Goal: Information Seeking & Learning: Learn about a topic

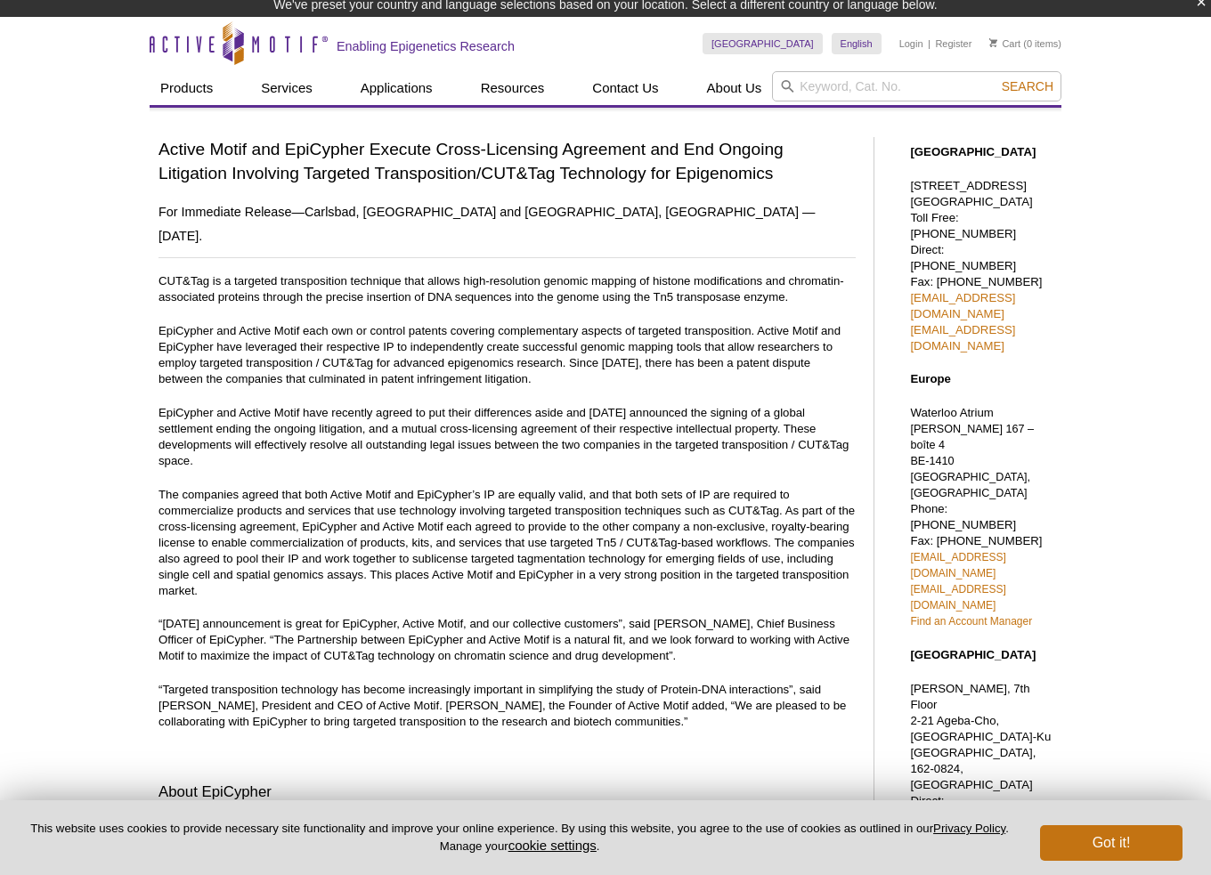
scroll to position [7, 0]
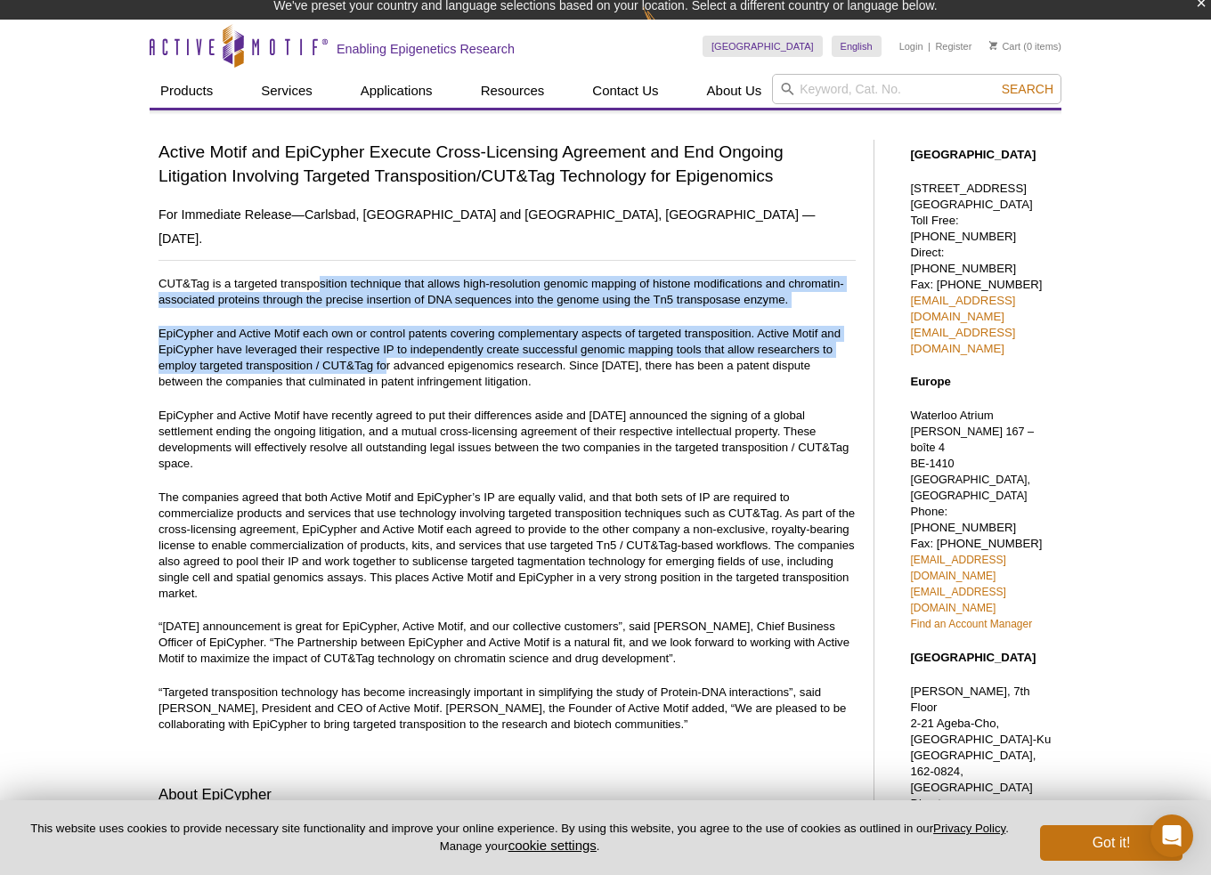
drag, startPoint x: 325, startPoint y: 264, endPoint x: 387, endPoint y: 348, distance: 105.1
click at [387, 348] on div "Active Motif and EpiCypher Execute Cross-Licensing Agreement and End Ongoing Li…" at bounding box center [506, 627] width 697 height 975
click at [387, 348] on p "EpiCypher and Active Motif each own or control patents covering complementary a…" at bounding box center [506, 358] width 697 height 64
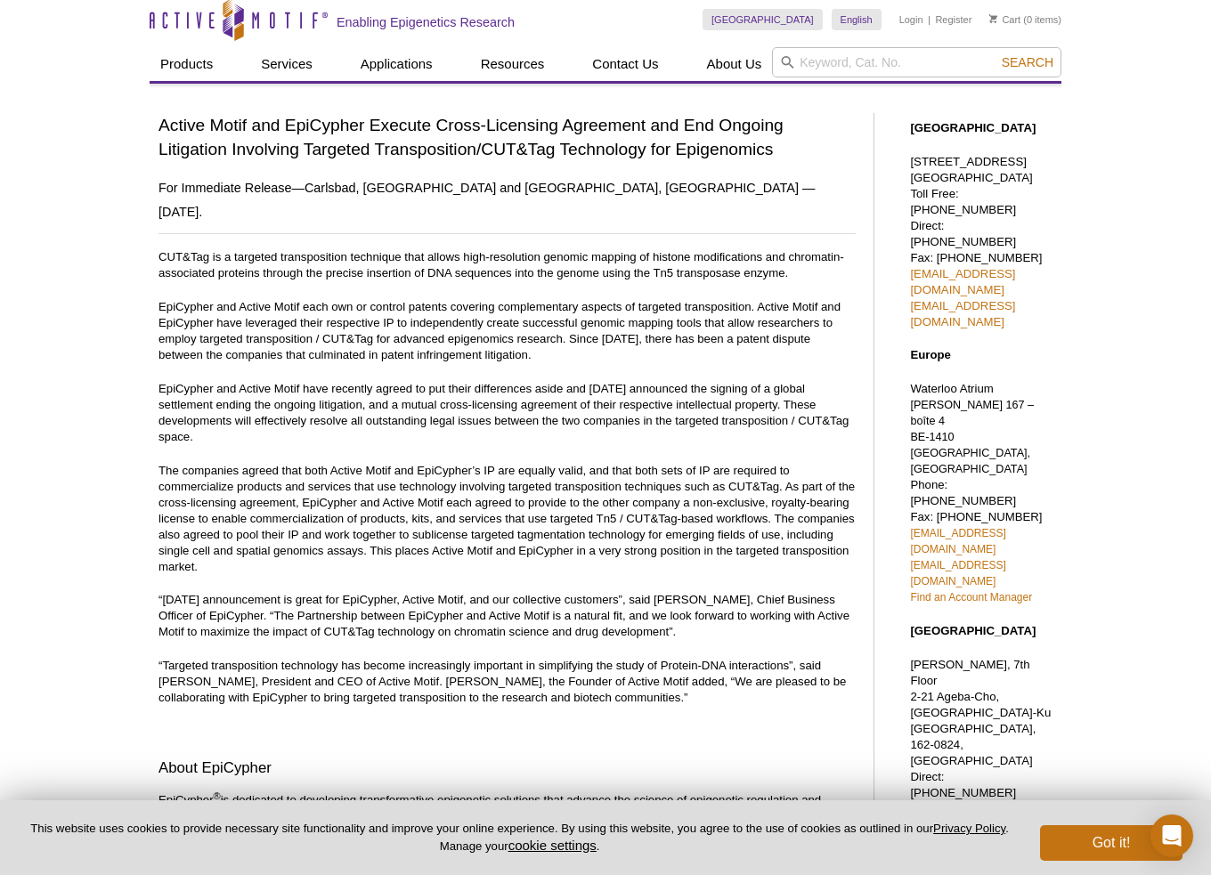
scroll to position [0, 0]
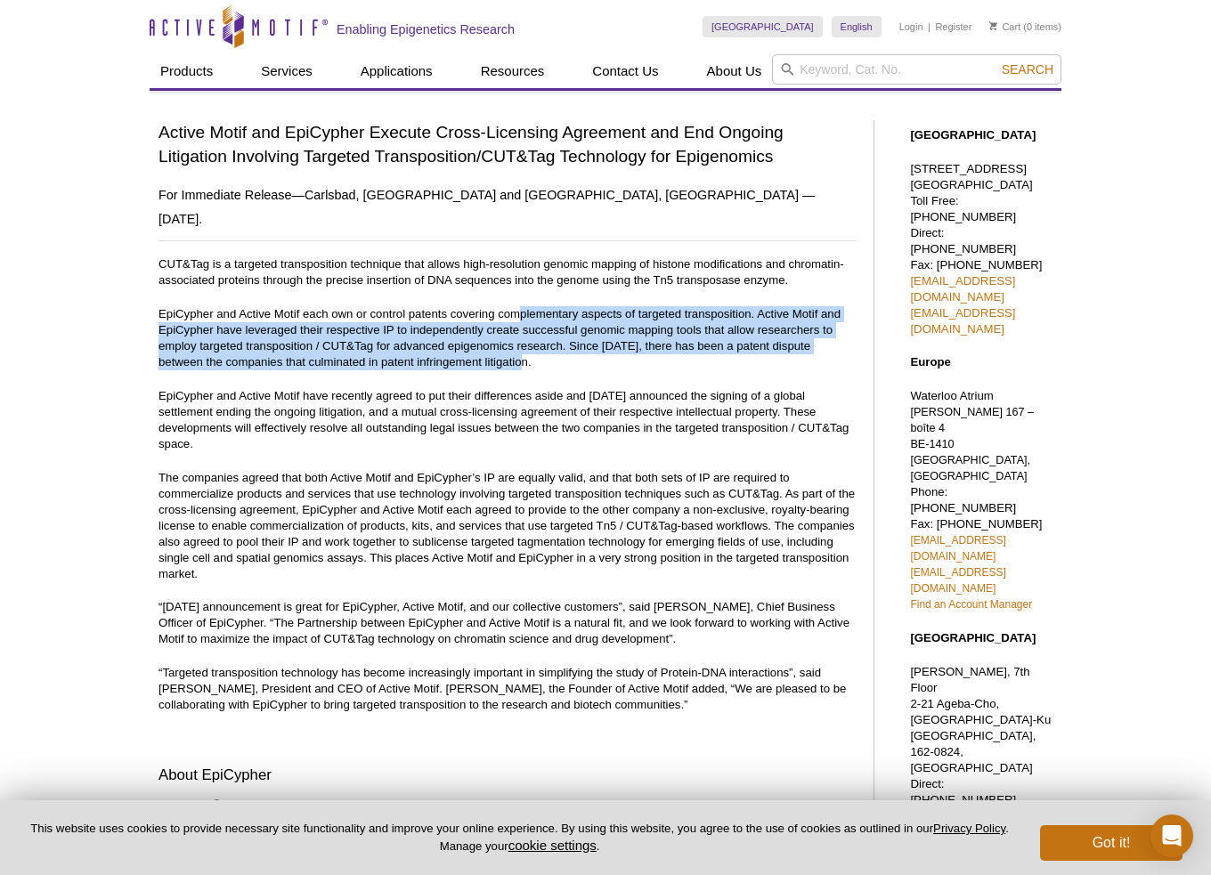
drag, startPoint x: 523, startPoint y: 270, endPoint x: 565, endPoint y: 337, distance: 79.6
click at [565, 337] on div "Active Motif and EpiCypher Execute Cross-Licensing Agreement and End Ongoing Li…" at bounding box center [506, 607] width 697 height 975
click at [565, 337] on p "EpiCypher and Active Motif each own or control patents covering complementary a…" at bounding box center [506, 338] width 697 height 64
drag, startPoint x: 301, startPoint y: 281, endPoint x: 388, endPoint y: 330, distance: 100.1
click at [385, 335] on p "EpiCypher and Active Motif each own or control patents covering complementary a…" at bounding box center [506, 338] width 697 height 64
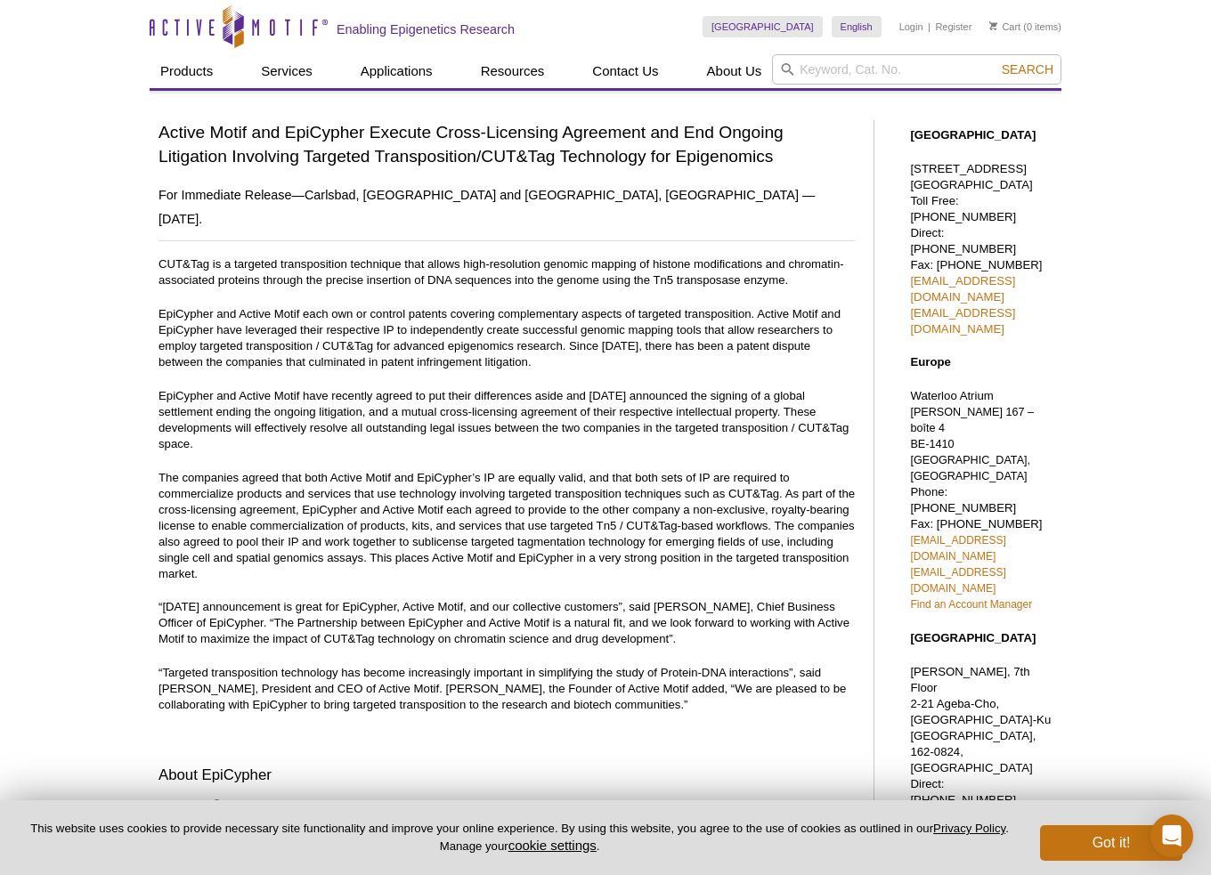
click at [388, 330] on p "EpiCypher and Active Motif each own or control patents covering complementary a…" at bounding box center [506, 338] width 697 height 64
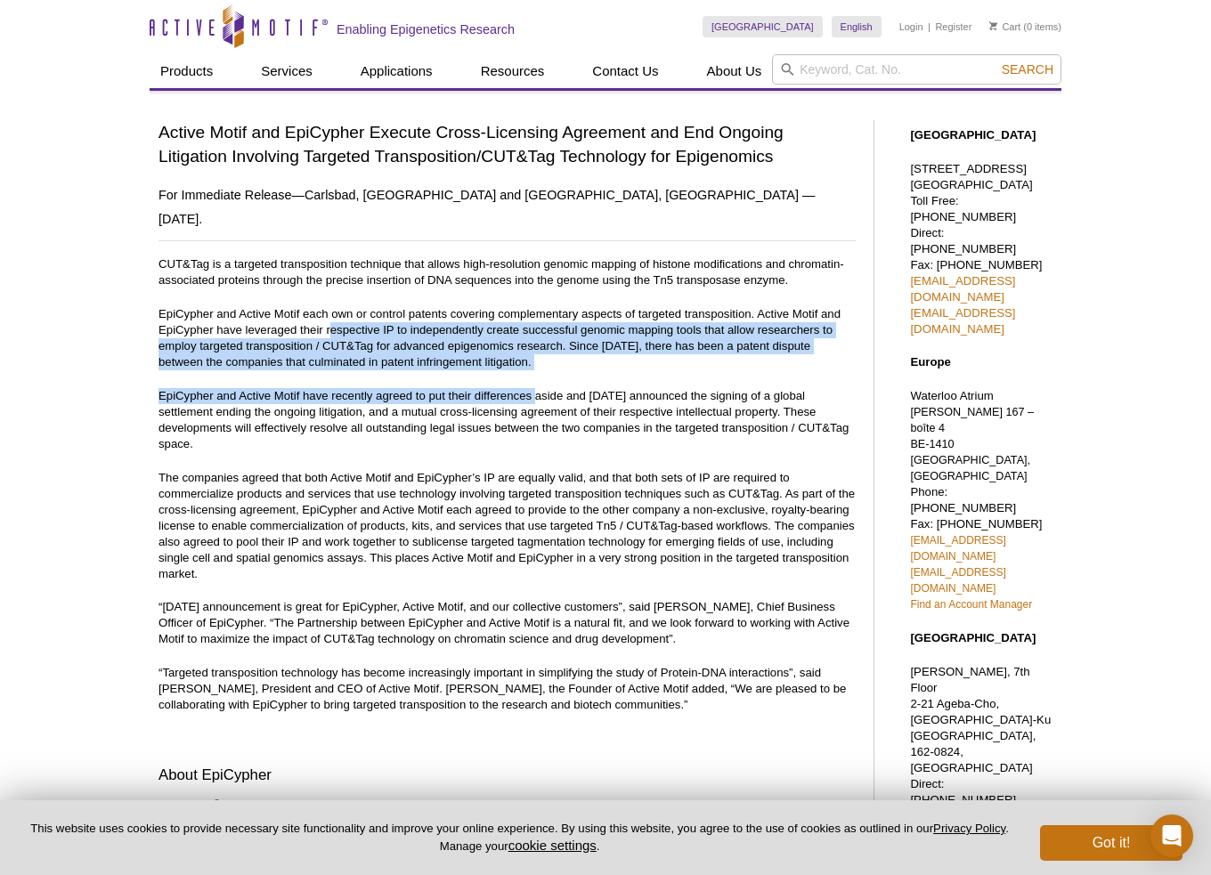
drag, startPoint x: 393, startPoint y: 306, endPoint x: 559, endPoint y: 327, distance: 167.8
click at [536, 362] on div "Active Motif and EpiCypher Execute Cross-Licensing Agreement and End Ongoing Li…" at bounding box center [506, 607] width 697 height 975
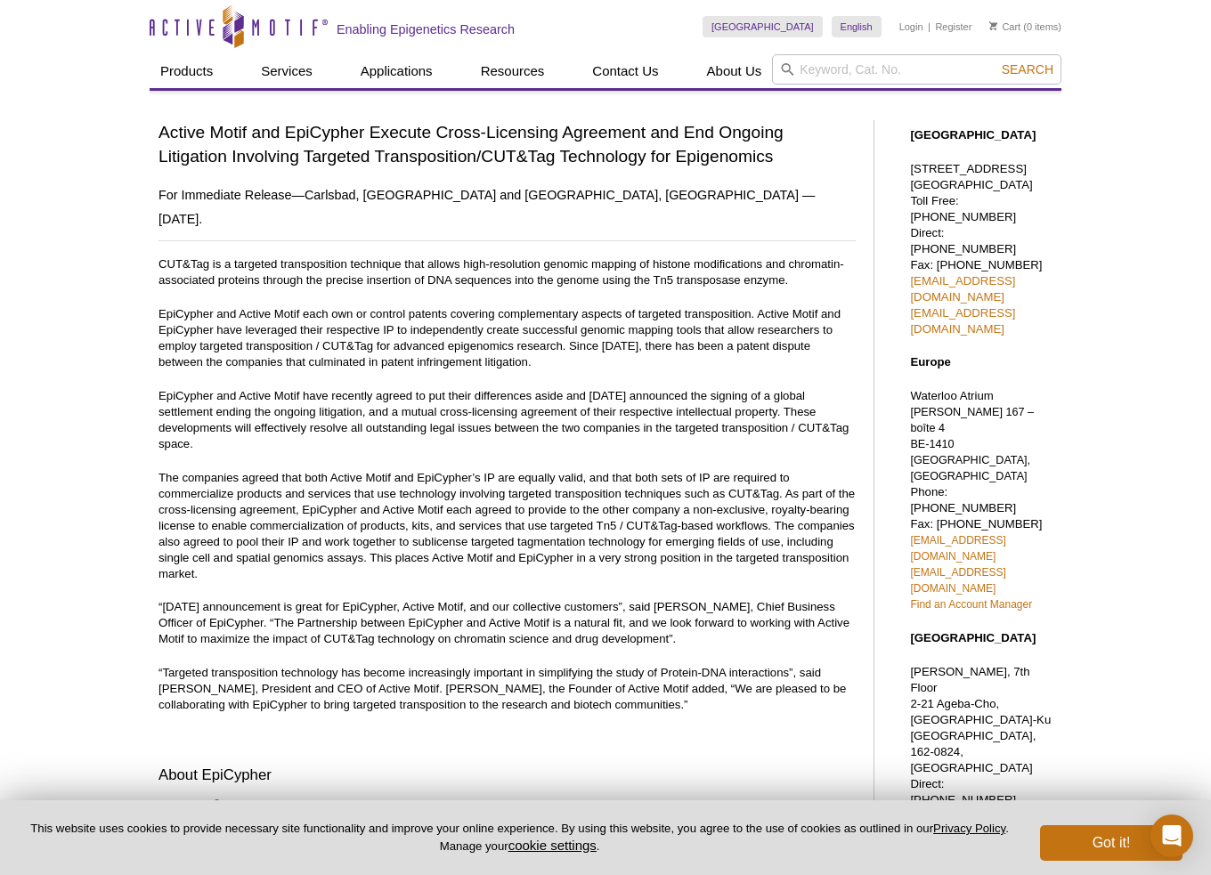
drag, startPoint x: 647, startPoint y: 290, endPoint x: 640, endPoint y: 309, distance: 20.0
click at [647, 306] on p "EpiCypher and Active Motif each own or control patents covering complementary a…" at bounding box center [506, 338] width 697 height 64
drag, startPoint x: 197, startPoint y: 380, endPoint x: 477, endPoint y: 386, distance: 280.6
click at [477, 388] on p "EpiCypher and Active Motif have recently agreed to put their differences aside …" at bounding box center [506, 420] width 697 height 64
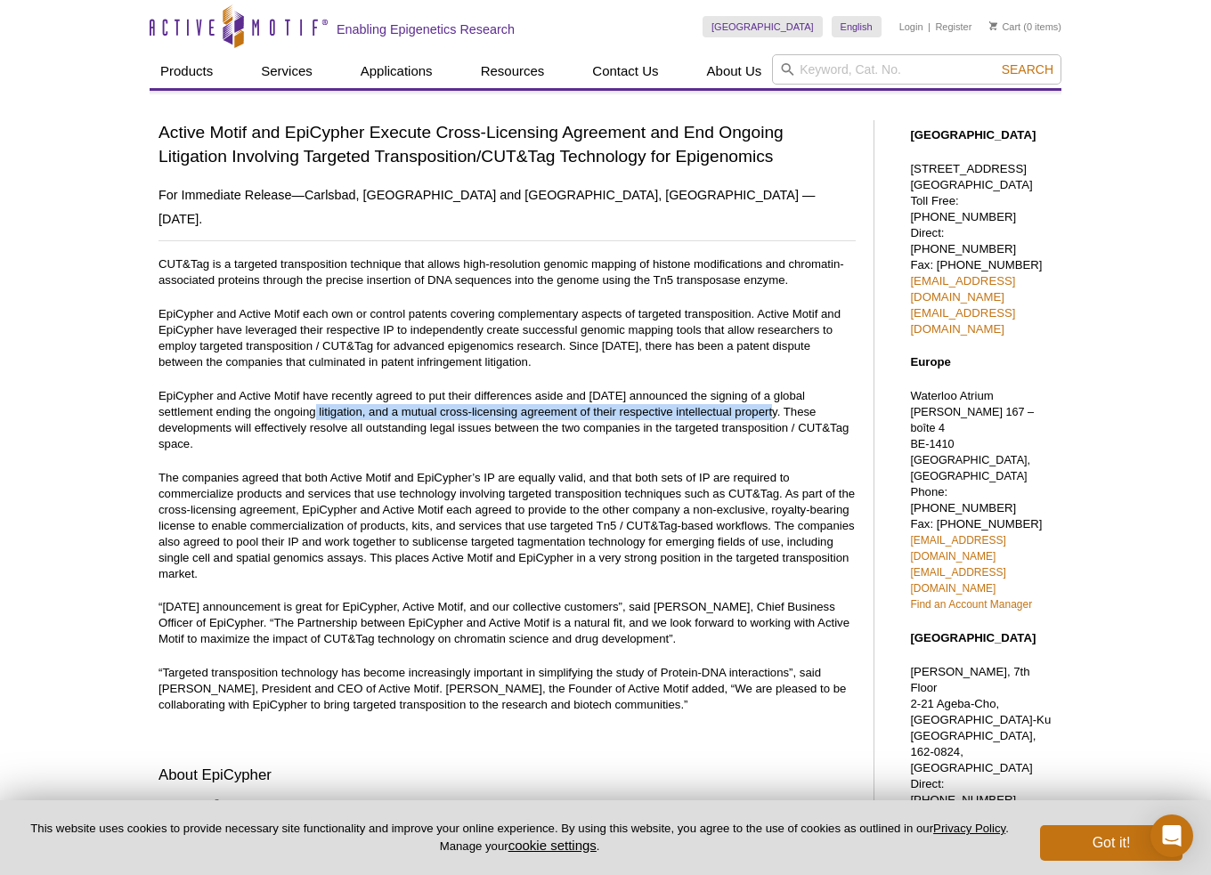
drag, startPoint x: 266, startPoint y: 389, endPoint x: 737, endPoint y: 387, distance: 471.0
click at [737, 389] on p "EpiCypher and Active Motif have recently agreed to put their differences aside …" at bounding box center [506, 420] width 697 height 64
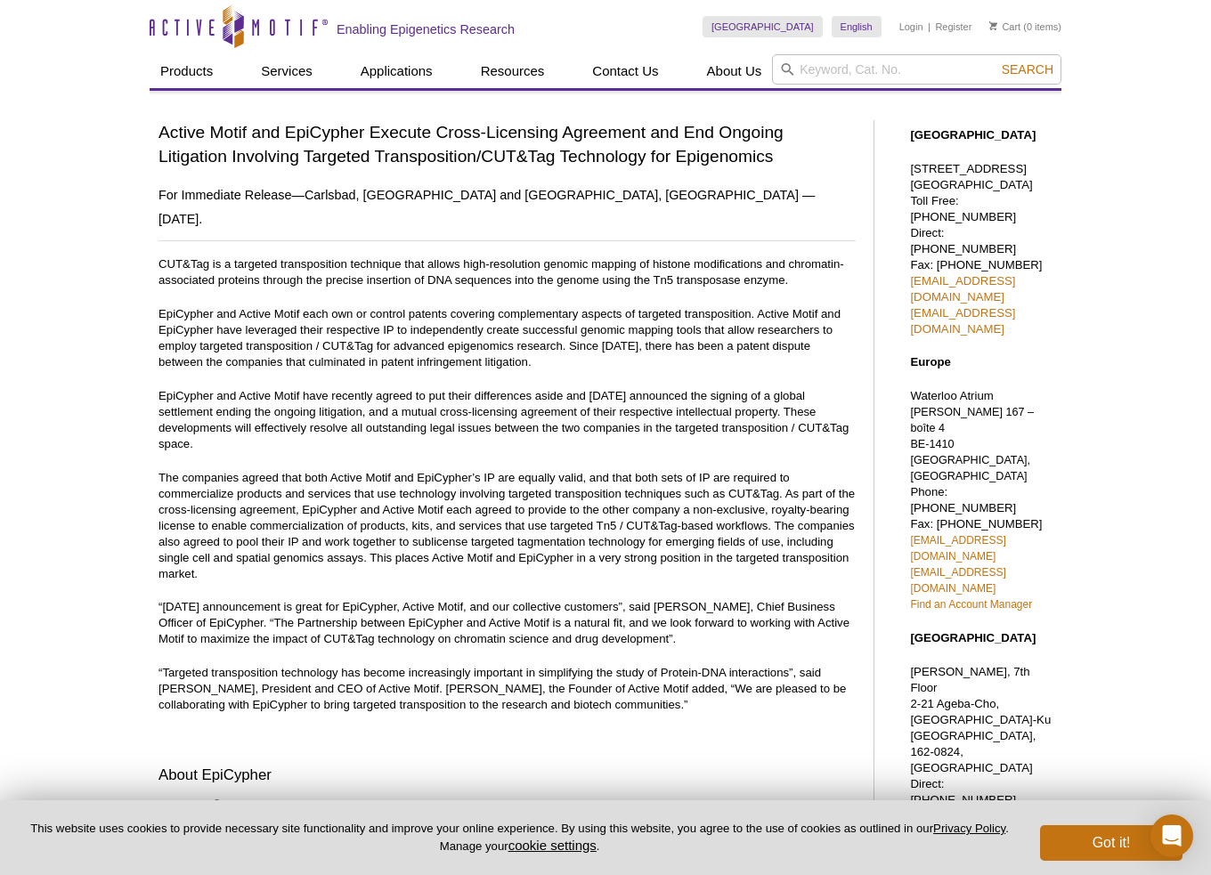
click at [752, 388] on p "EpiCypher and Active Motif have recently agreed to put their differences aside …" at bounding box center [506, 420] width 697 height 64
